Goal: Transaction & Acquisition: Book appointment/travel/reservation

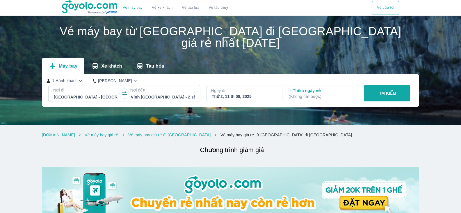
scroll to position [233, 0]
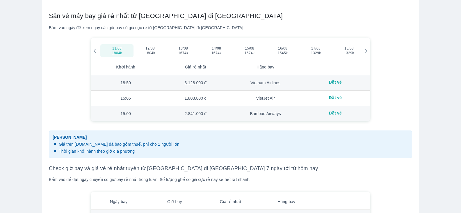
click at [367, 51] on icon at bounding box center [366, 51] width 3 height 4
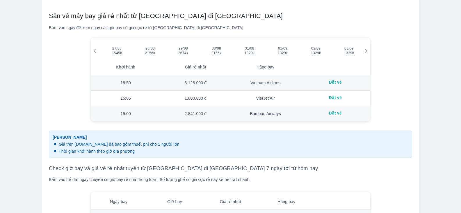
click at [367, 51] on icon at bounding box center [366, 51] width 3 height 4
click at [366, 53] on icon at bounding box center [366, 51] width 3 height 4
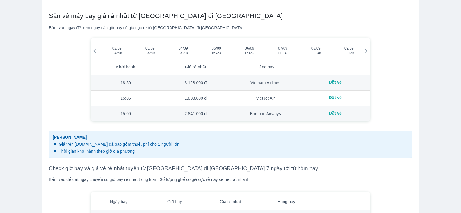
click at [366, 52] on icon at bounding box center [366, 50] width 5 height 5
click at [366, 51] on icon at bounding box center [366, 50] width 5 height 5
click at [367, 50] on icon at bounding box center [366, 50] width 5 height 5
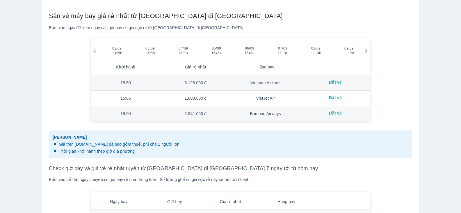
click at [367, 51] on icon at bounding box center [366, 51] width 3 height 4
click at [366, 51] on icon at bounding box center [366, 50] width 5 height 5
click at [353, 53] on span "1113k" at bounding box center [349, 53] width 24 height 5
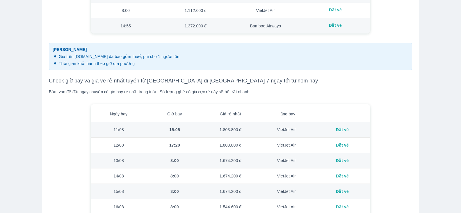
scroll to position [320, 0]
